Goal: Task Accomplishment & Management: Use online tool/utility

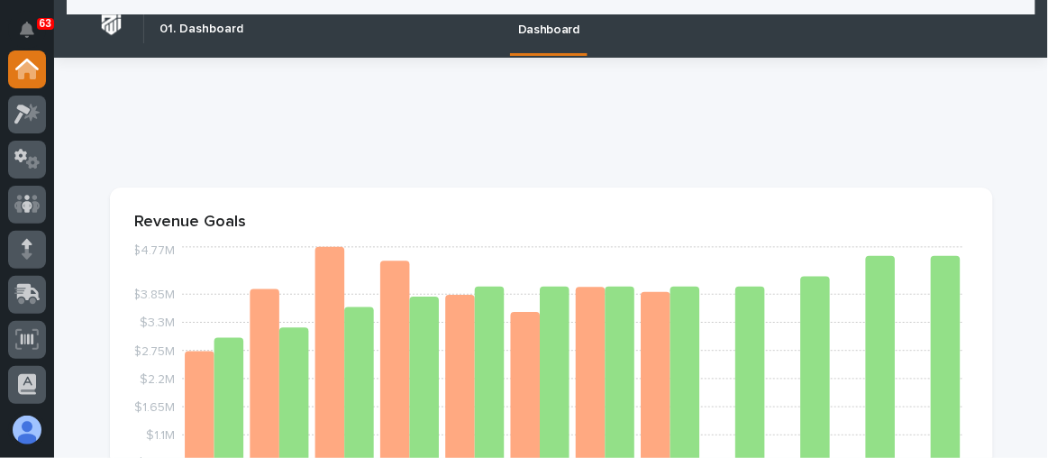
scroll to position [1065, 0]
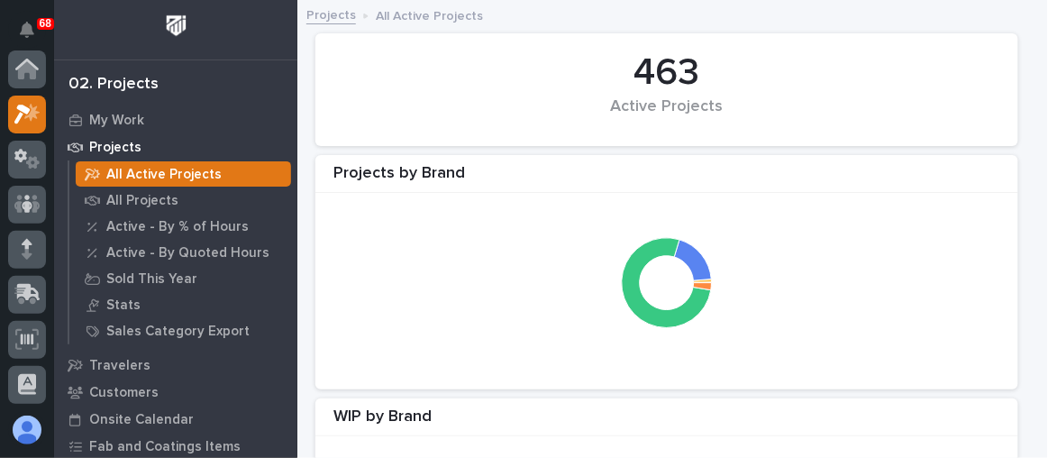
scroll to position [44, 0]
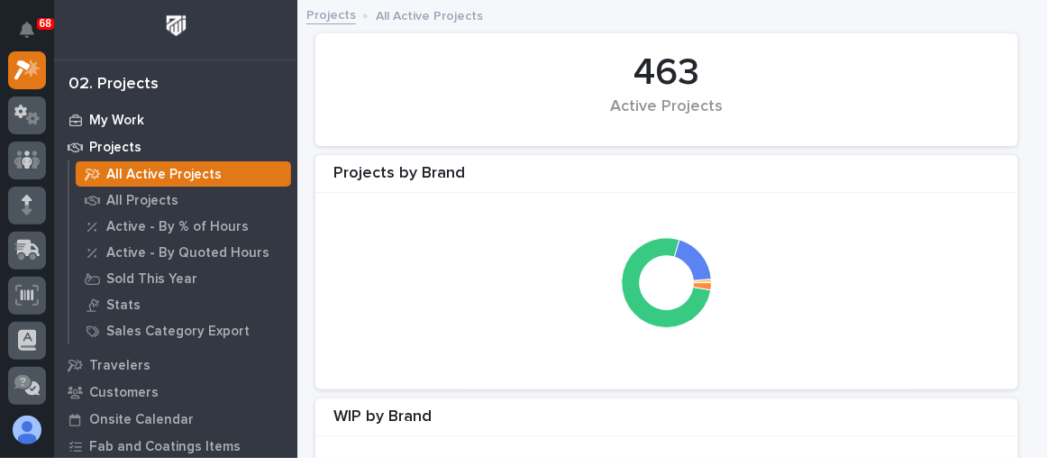
click at [114, 116] on p "My Work" at bounding box center [116, 121] width 55 height 16
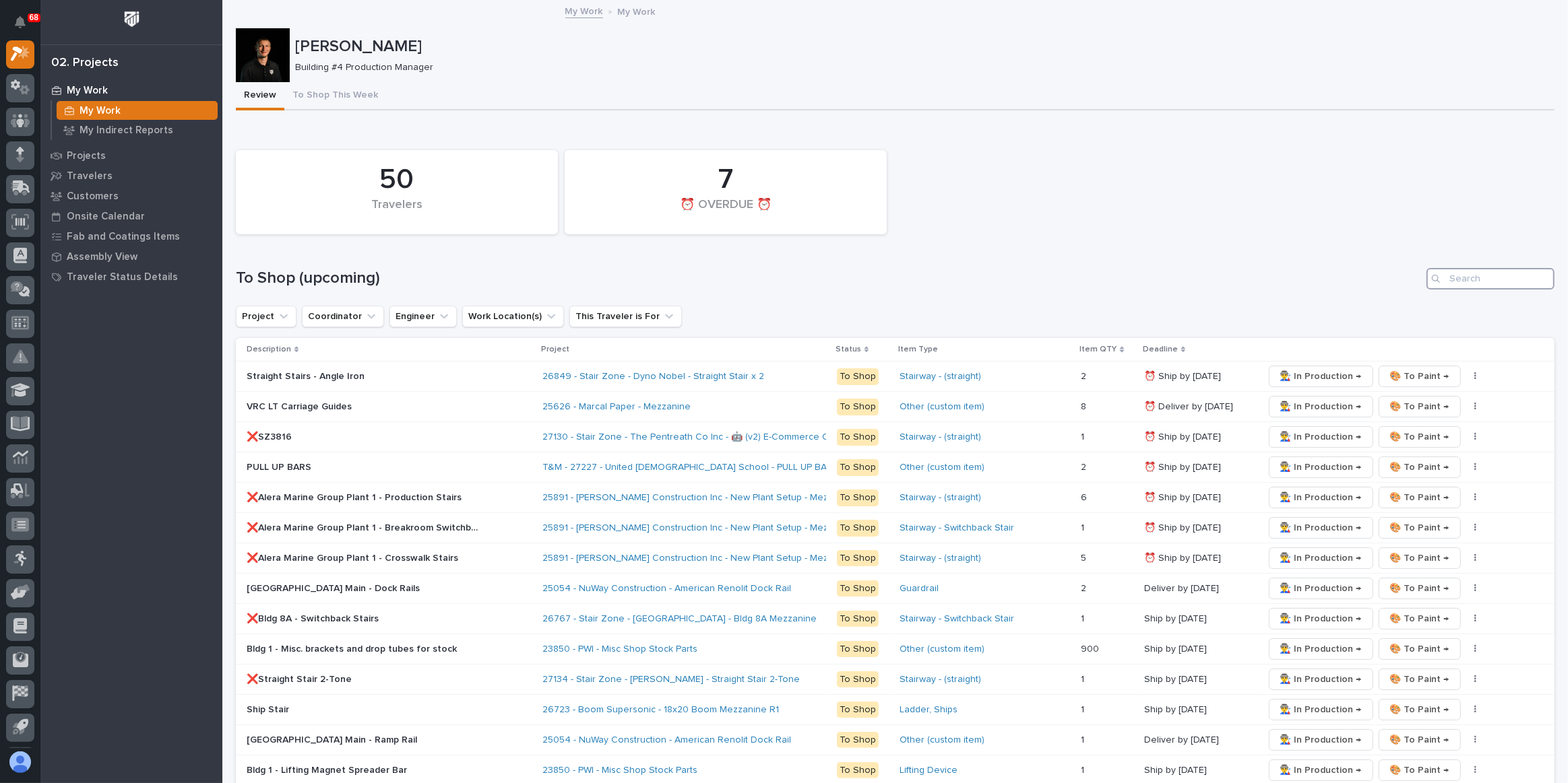
click at [783, 279] on input "Search" at bounding box center [1490, 279] width 128 height 22
type input "22627"
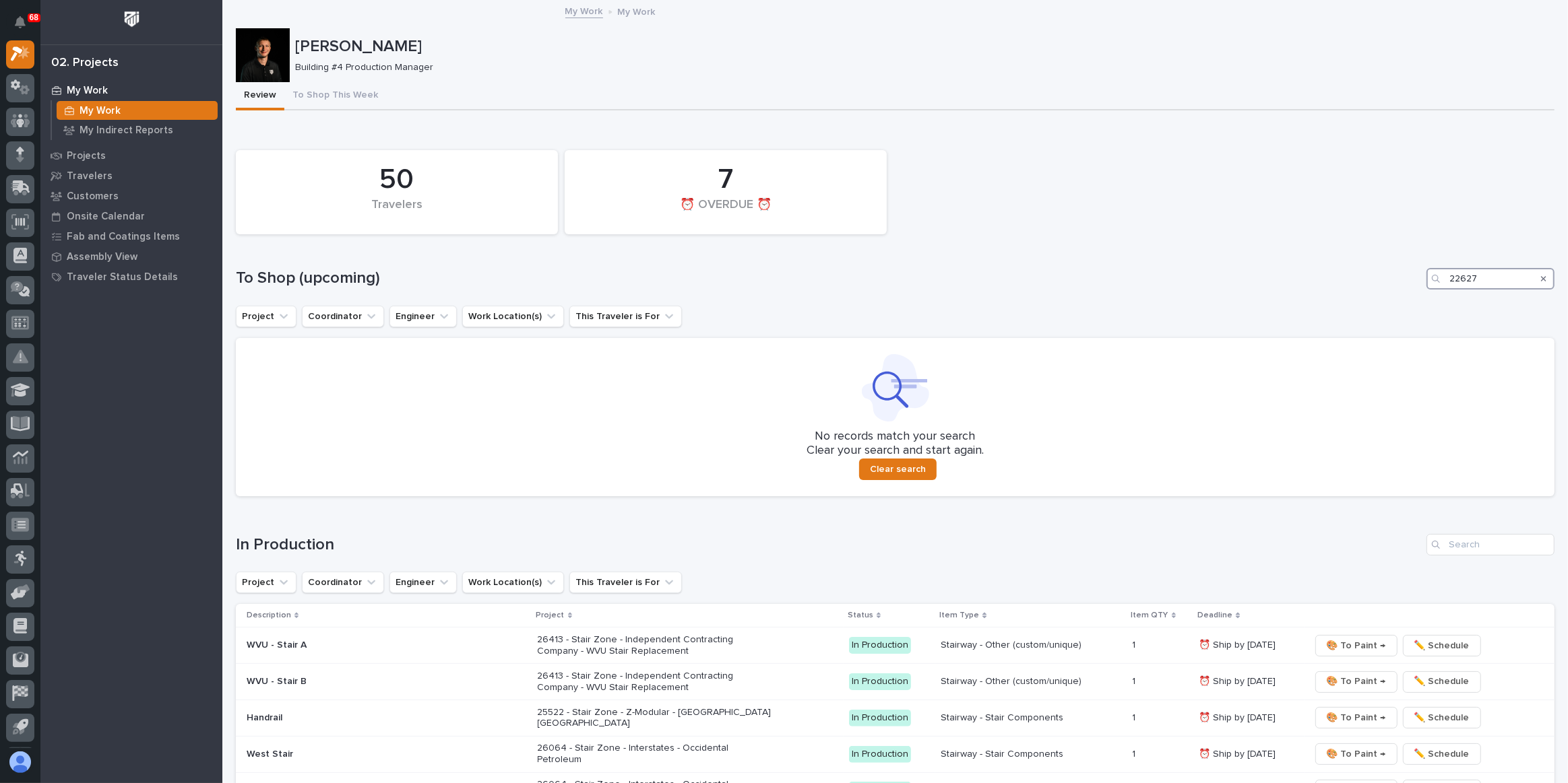
drag, startPoint x: 1488, startPoint y: 278, endPoint x: 1414, endPoint y: 276, distance: 74.0
click at [783, 276] on div "To Shop (upcoming) 22627" at bounding box center [895, 279] width 1318 height 22
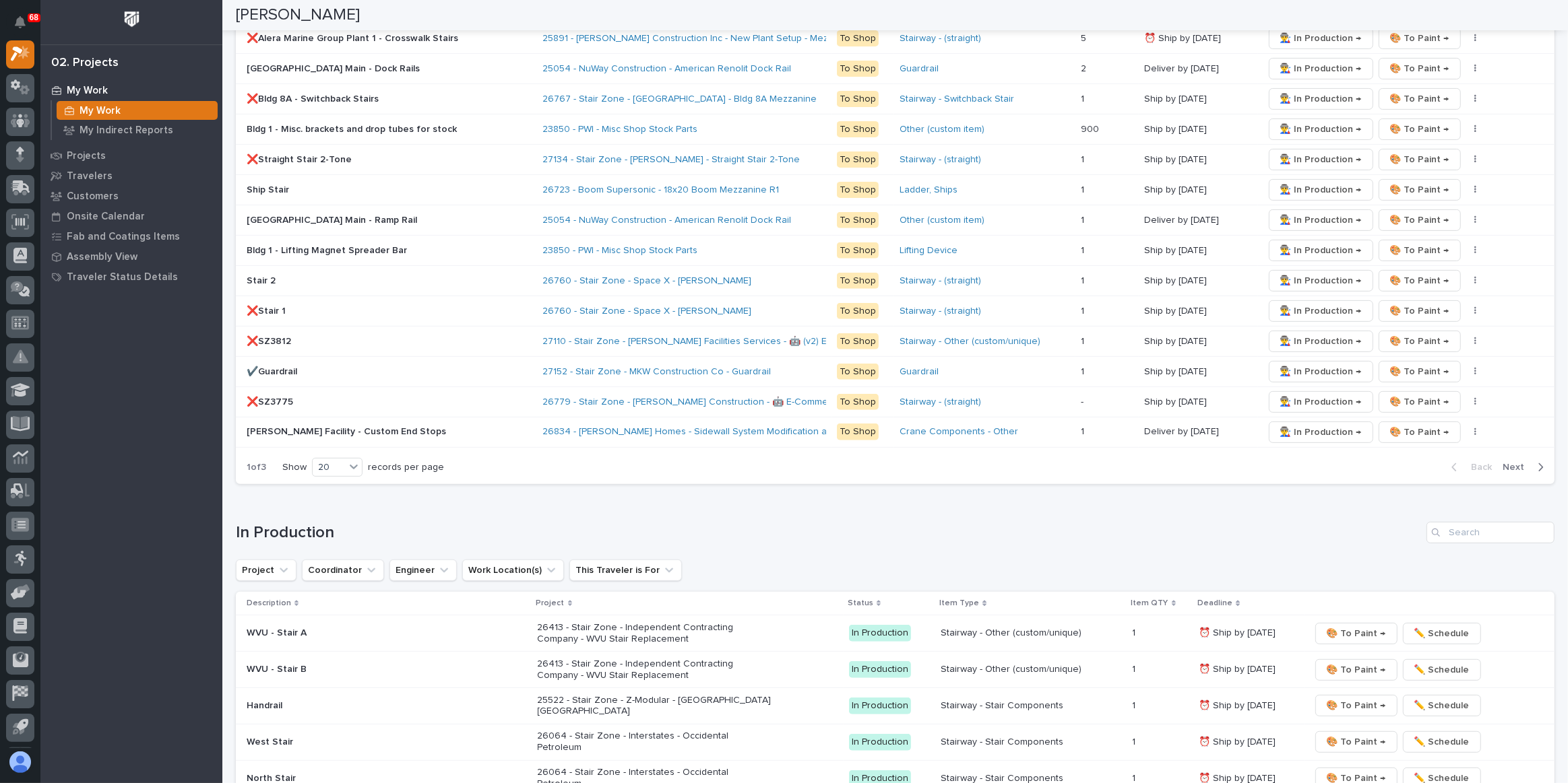
scroll to position [672, 0]
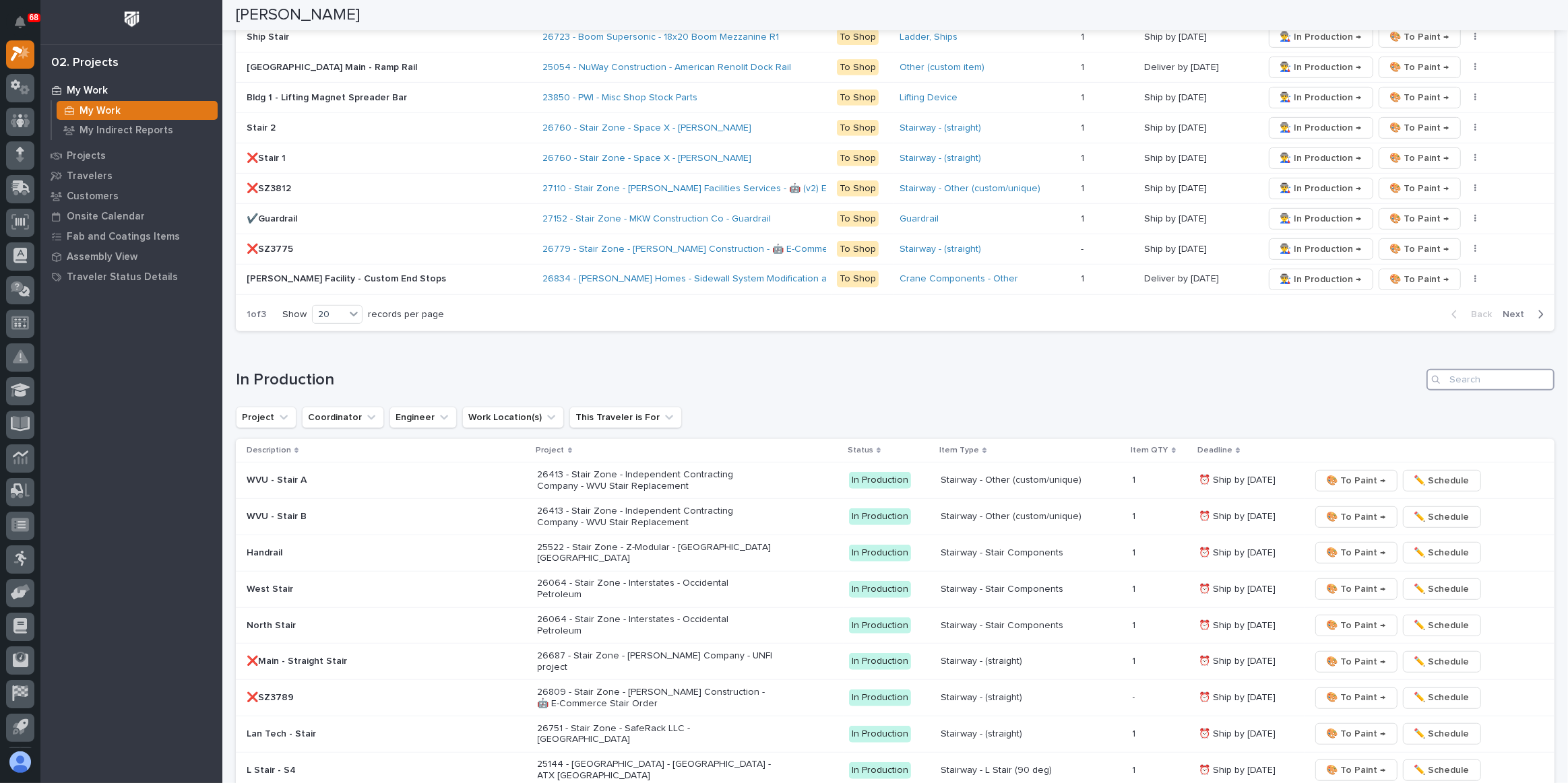
click at [783, 341] on input "Search" at bounding box center [1490, 380] width 128 height 22
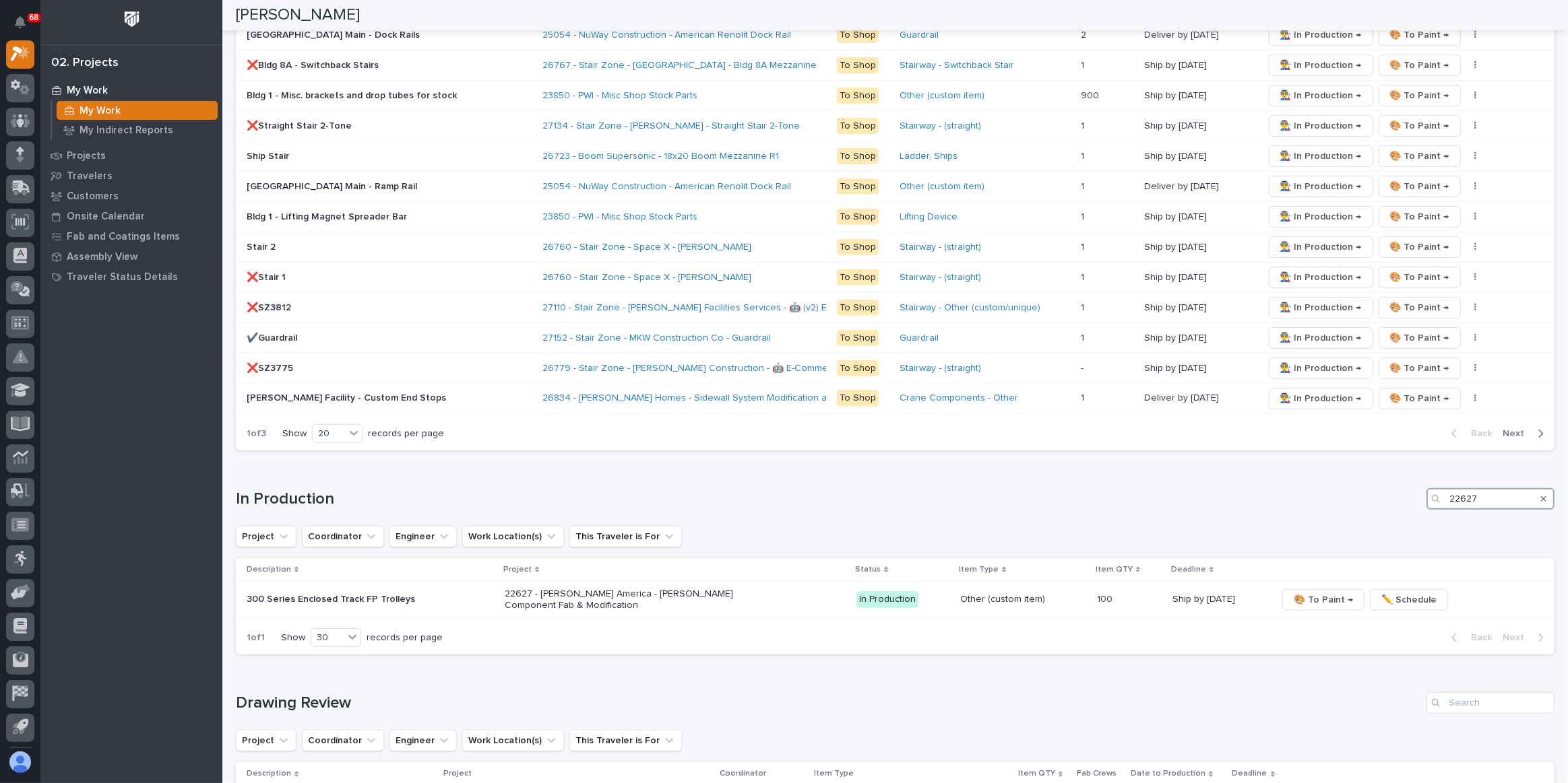
scroll to position [558, 0]
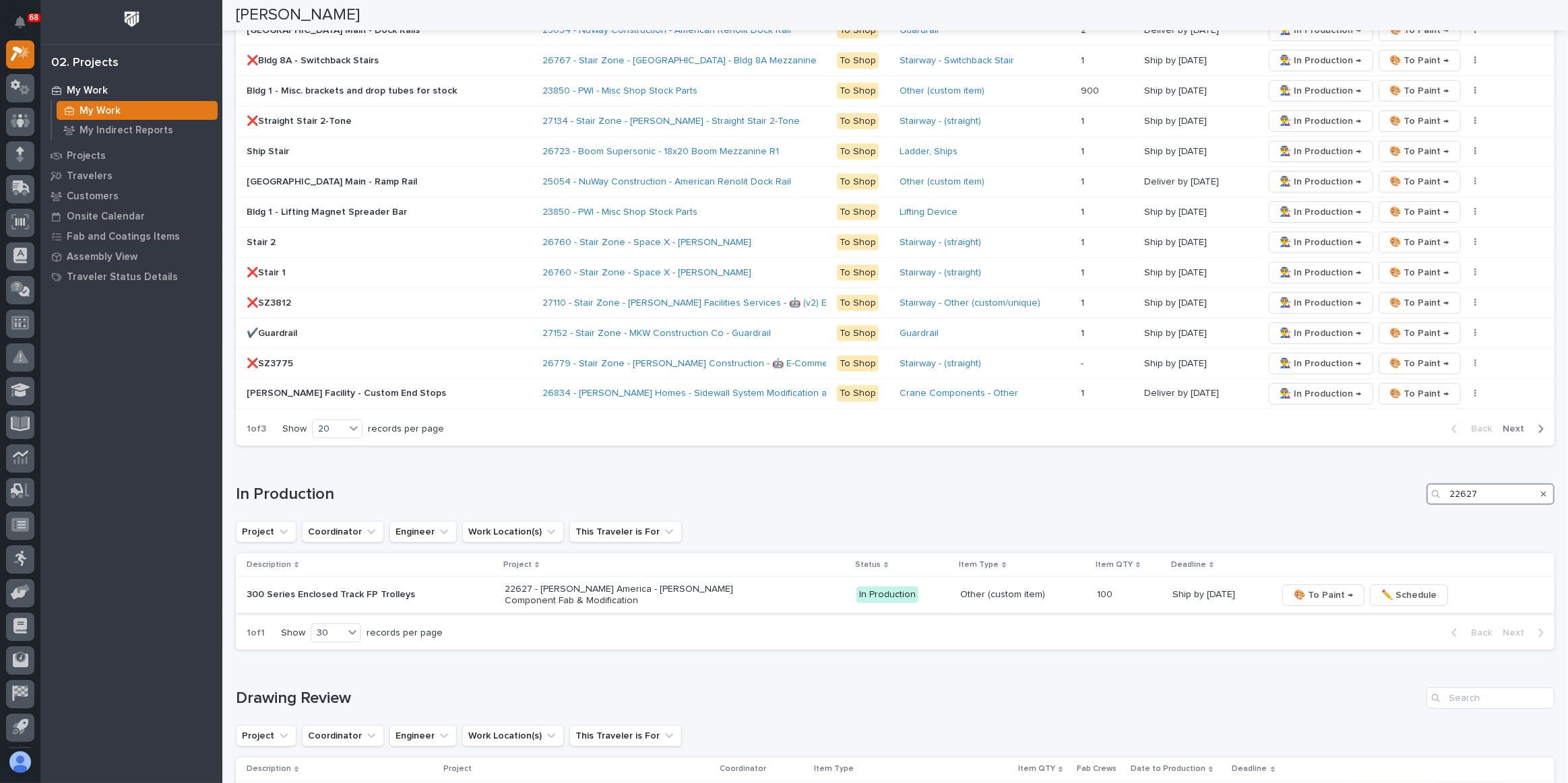
type input "22627"
click at [783, 341] on span "🎨 To Paint →" at bounding box center [1323, 595] width 59 height 16
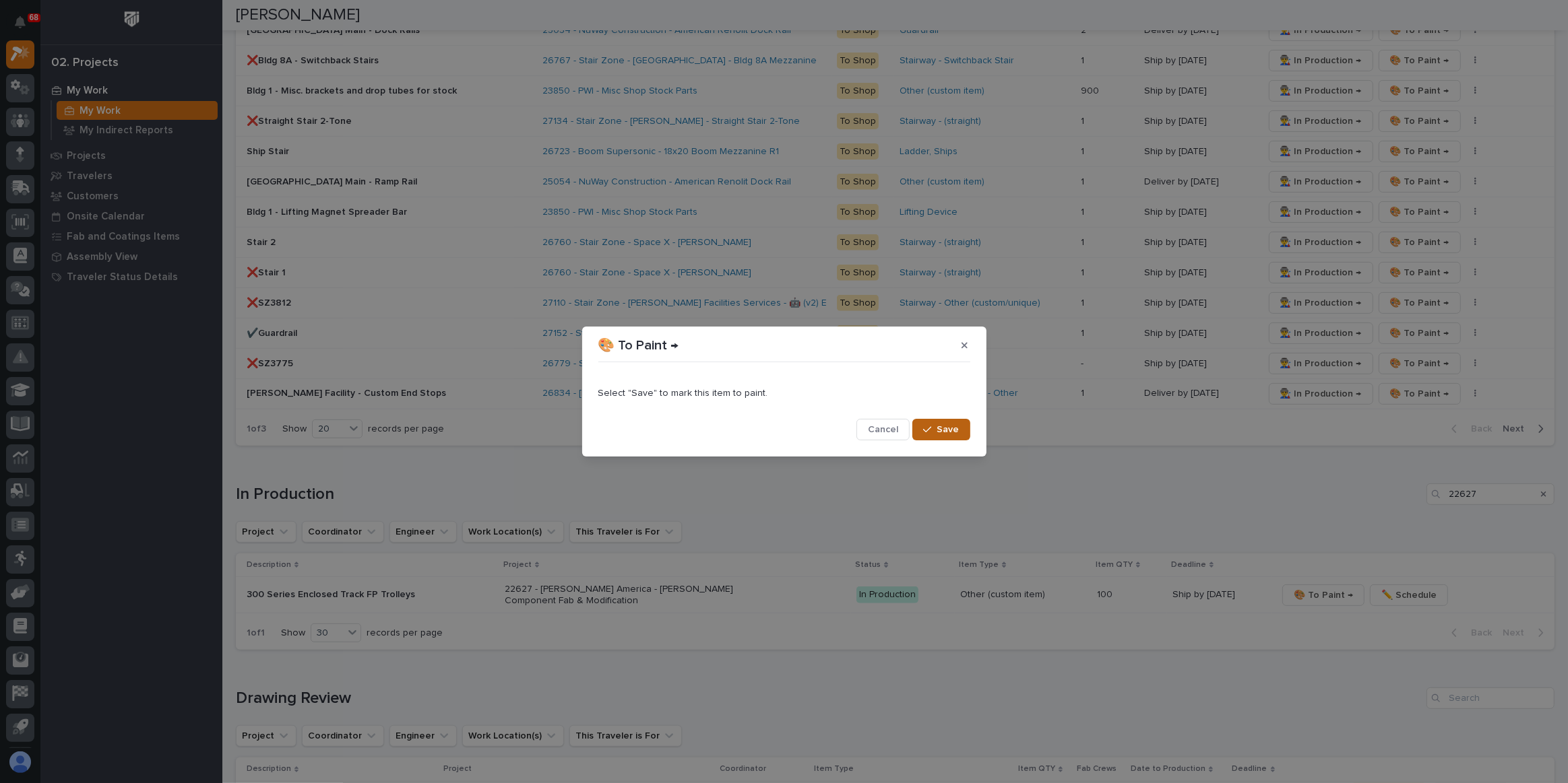
click at [783, 341] on span "Save" at bounding box center [948, 430] width 22 height 12
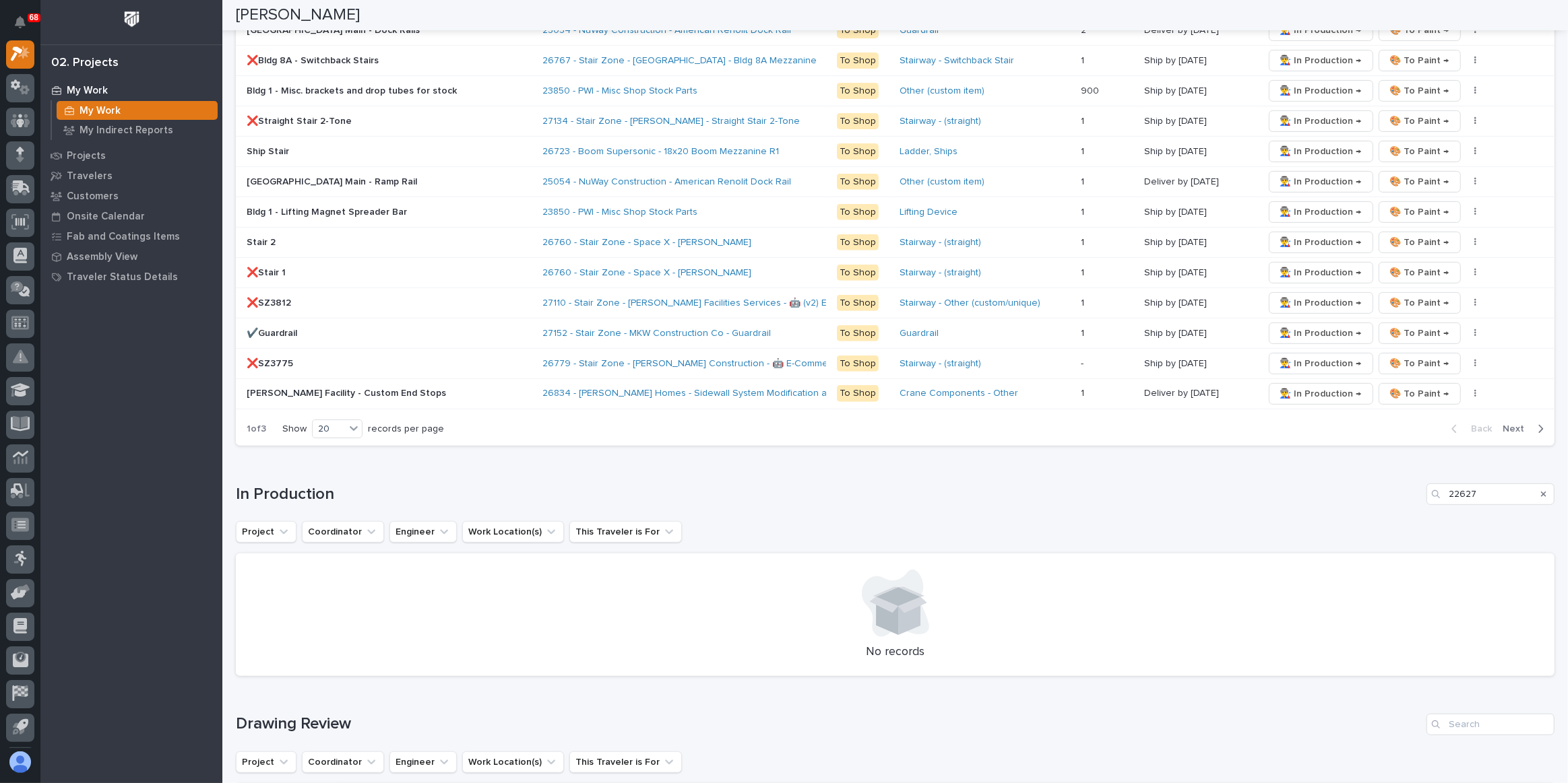
scroll to position [589, 0]
